Goal: Task Accomplishment & Management: Manage account settings

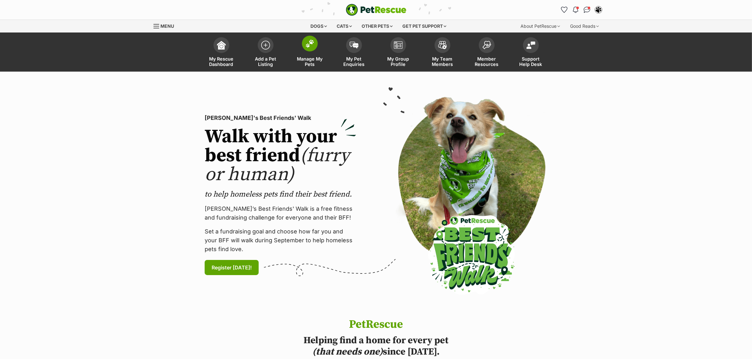
click at [304, 57] on span "Manage My Pets" at bounding box center [310, 61] width 28 height 11
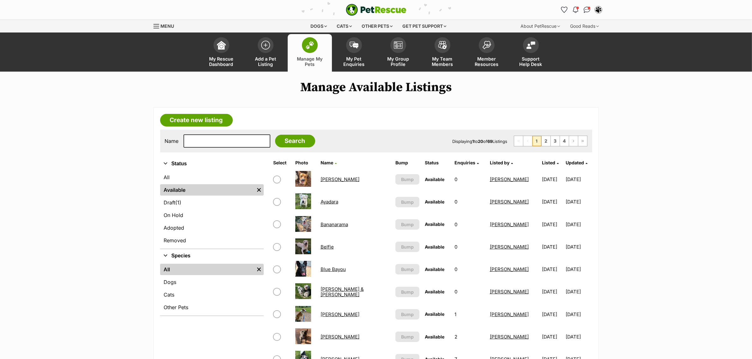
click at [490, 162] on span "Listed by" at bounding box center [500, 162] width 20 height 5
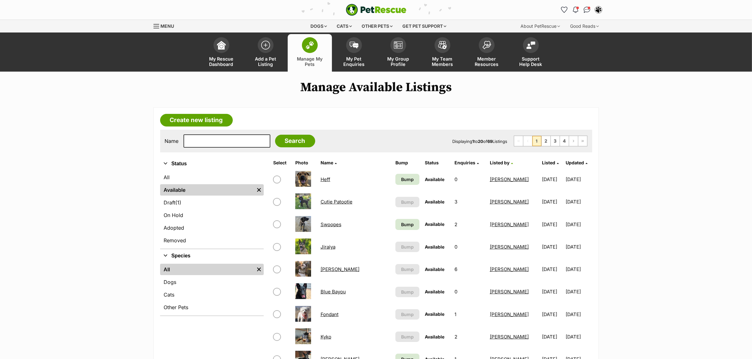
click at [539, 162] on th "Listed" at bounding box center [552, 163] width 26 height 10
click at [542, 162] on span "Listed" at bounding box center [548, 162] width 13 height 5
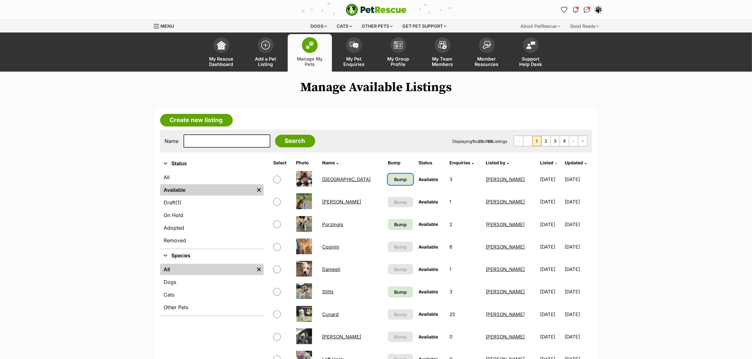
click at [394, 180] on span "Bump" at bounding box center [400, 179] width 13 height 7
click at [394, 224] on span "Bump" at bounding box center [400, 224] width 13 height 7
click at [394, 291] on span "Bump" at bounding box center [400, 292] width 13 height 7
click at [540, 160] on span "Listed" at bounding box center [546, 162] width 13 height 5
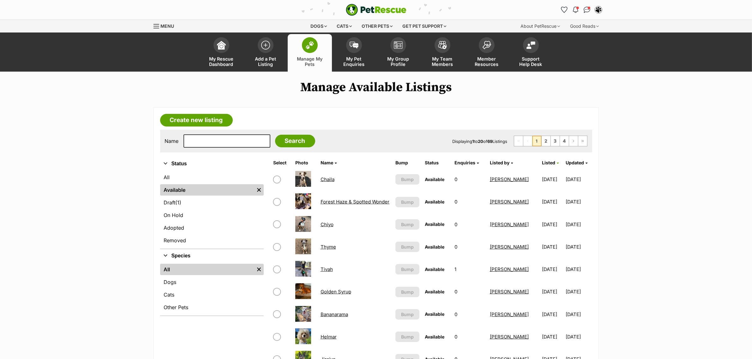
drag, startPoint x: 323, startPoint y: 242, endPoint x: 324, endPoint y: 245, distance: 3.2
drag, startPoint x: 340, startPoint y: 196, endPoint x: 329, endPoint y: 201, distance: 11.7
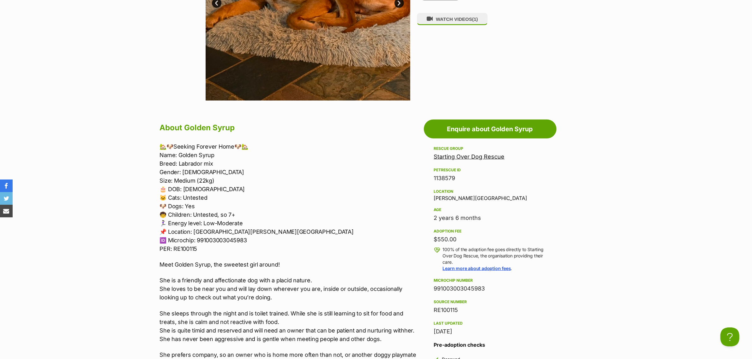
scroll to position [474, 0]
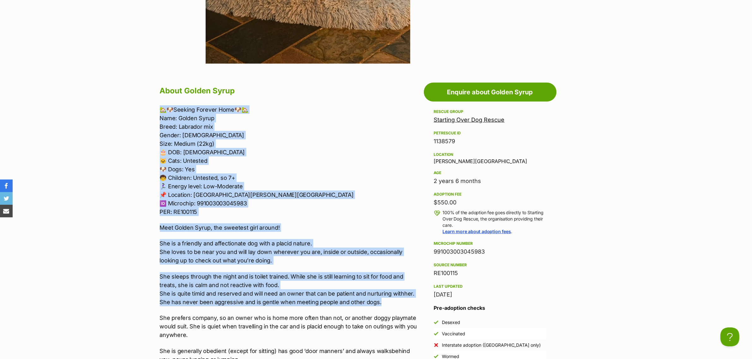
drag, startPoint x: 383, startPoint y: 299, endPoint x: 157, endPoint y: 102, distance: 299.7
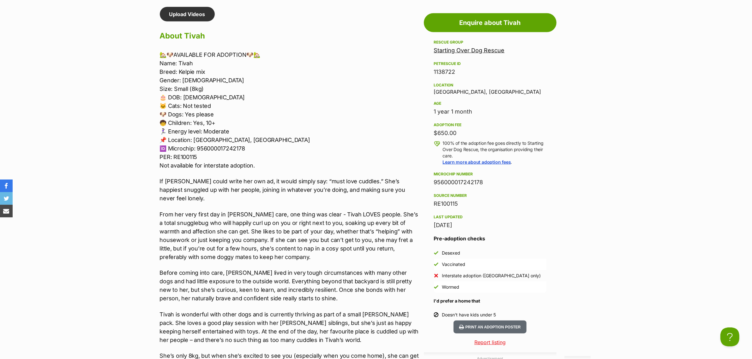
scroll to position [553, 0]
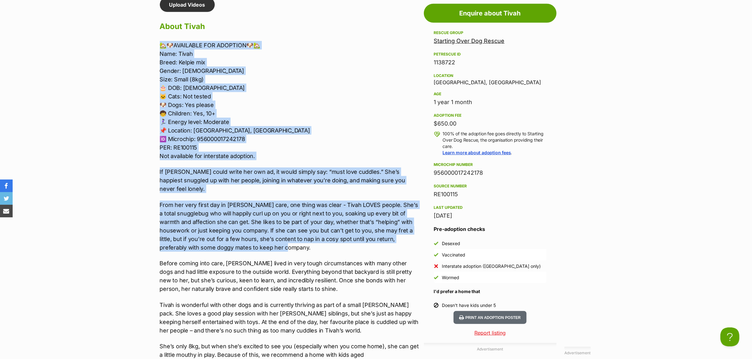
drag, startPoint x: 260, startPoint y: 237, endPoint x: 154, endPoint y: 37, distance: 226.4
click at [154, 37] on div "Upload Videos About Tivah 🏡🐶AVAILABLE FOR ADOPTION🐶🏡 Name: [PERSON_NAME]: Kelpi…" at bounding box center [286, 330] width 267 height 666
copy div "🏡🐶LOREMIPSU DOL SITAMETC🐶🏡 Adip: Elits Doeiu: Tempor inc Utlabo: Etdolo Magn: A…"
